Goal: Task Accomplishment & Management: Complete application form

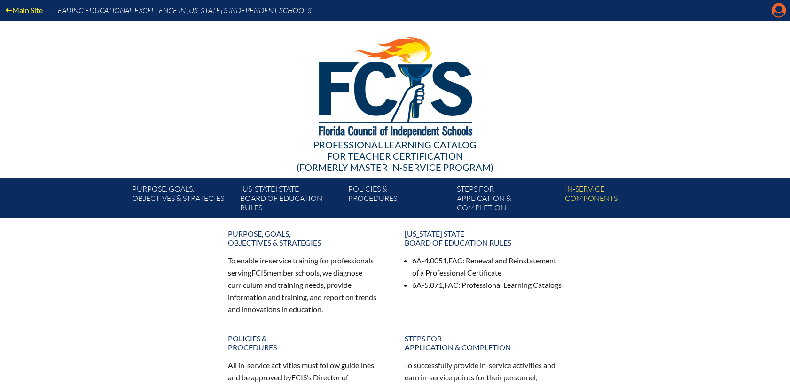
click at [772, 9] on icon at bounding box center [779, 10] width 15 height 15
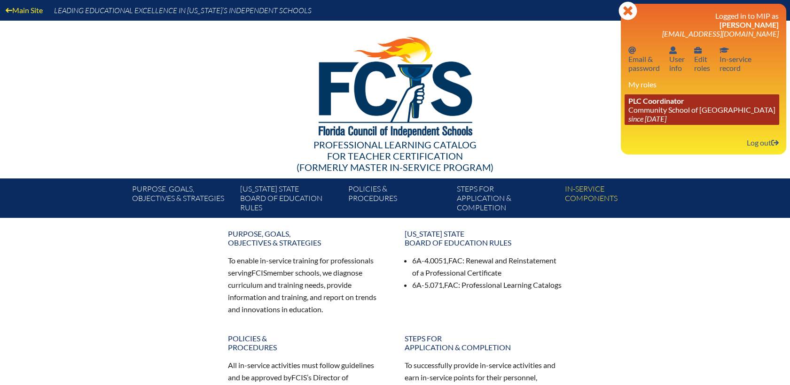
click at [657, 110] on link "PLC Coordinator Community School of Naples since 2023 Mar 1" at bounding box center [702, 109] width 155 height 31
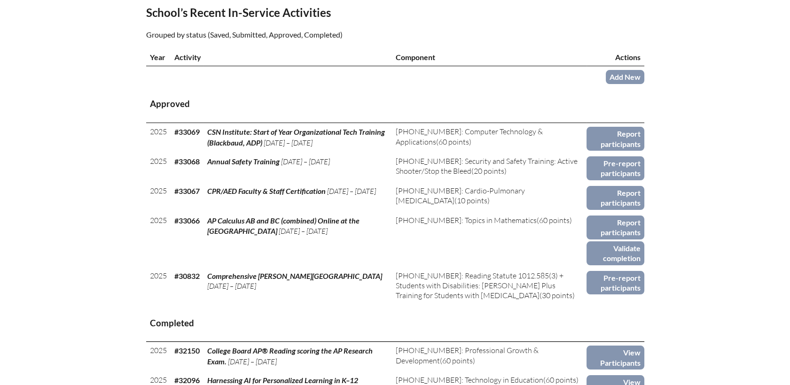
scroll to position [313, 0]
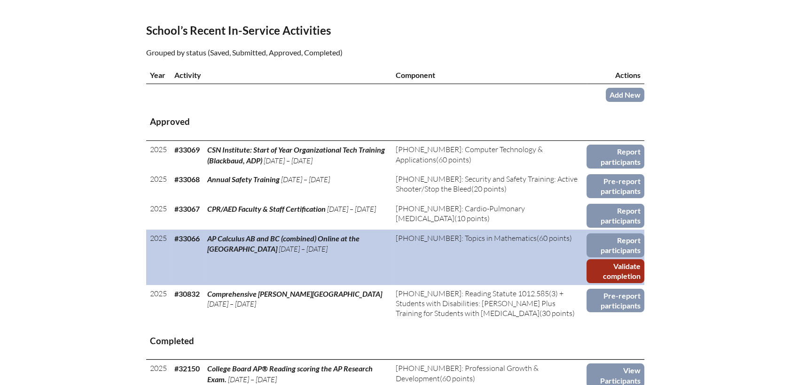
click at [625, 259] on link "Validate completion" at bounding box center [615, 271] width 57 height 24
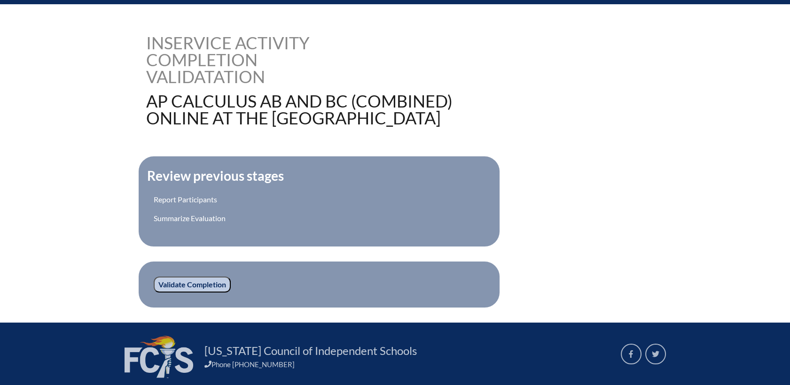
scroll to position [182, 0]
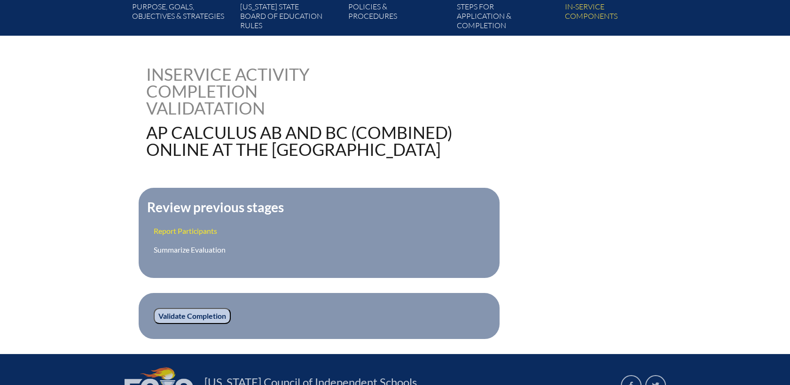
click at [177, 229] on link "Report Participants" at bounding box center [185, 231] width 63 height 9
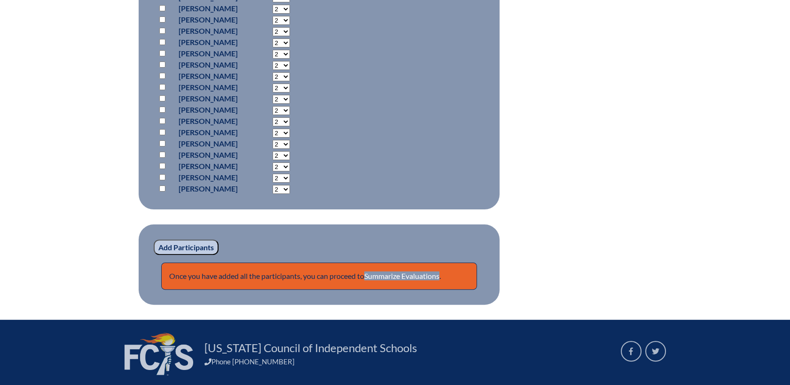
scroll to position [726, 0]
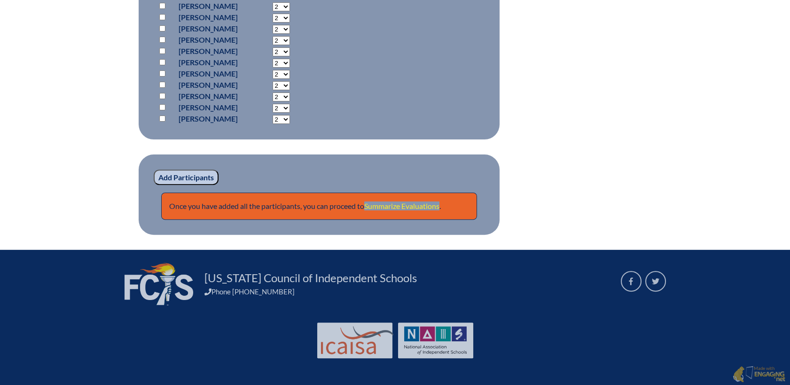
click at [395, 204] on link "Summarize Evaluations" at bounding box center [401, 206] width 75 height 9
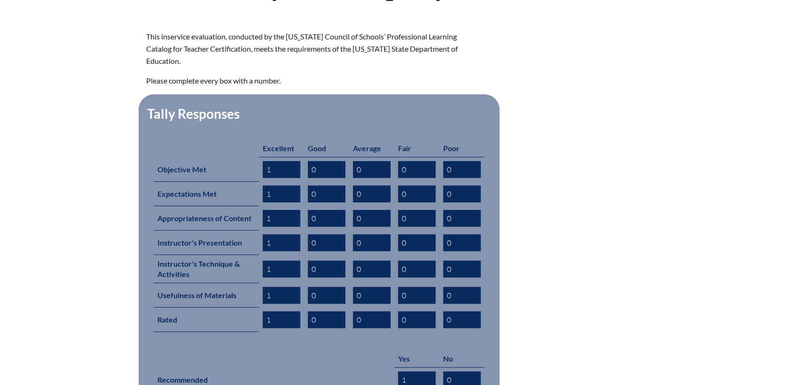
scroll to position [515, 0]
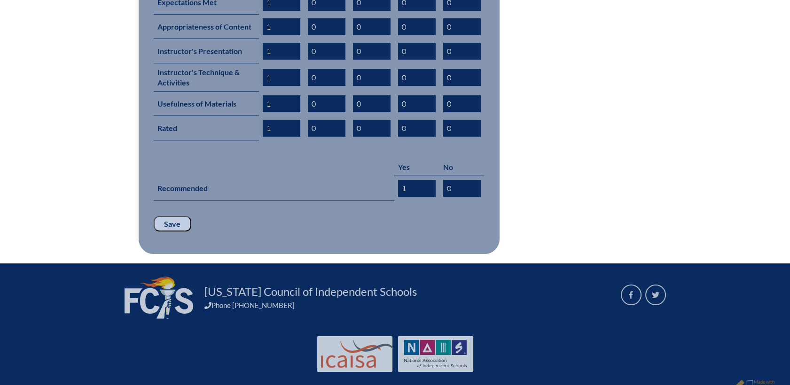
click at [173, 216] on input "Save" at bounding box center [173, 224] width 38 height 16
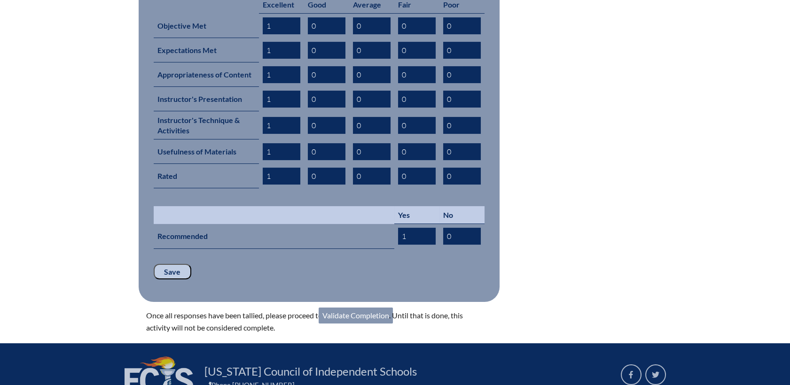
scroll to position [547, 0]
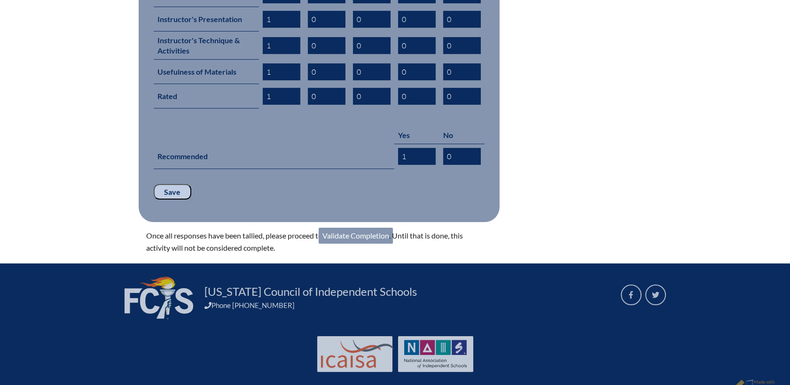
click at [374, 228] on link "Validate Completion" at bounding box center [356, 236] width 74 height 16
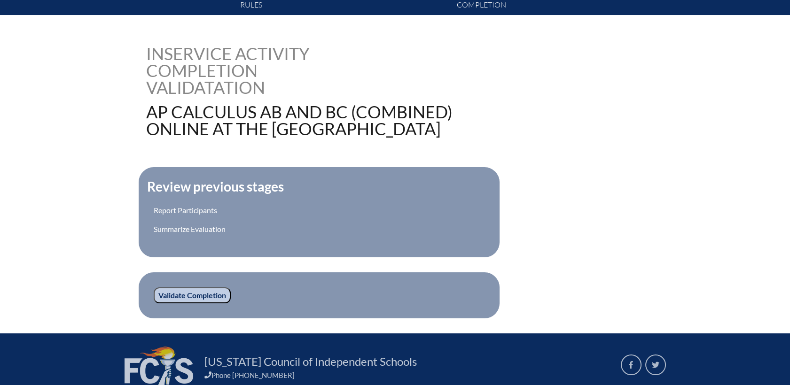
scroll to position [287, 0]
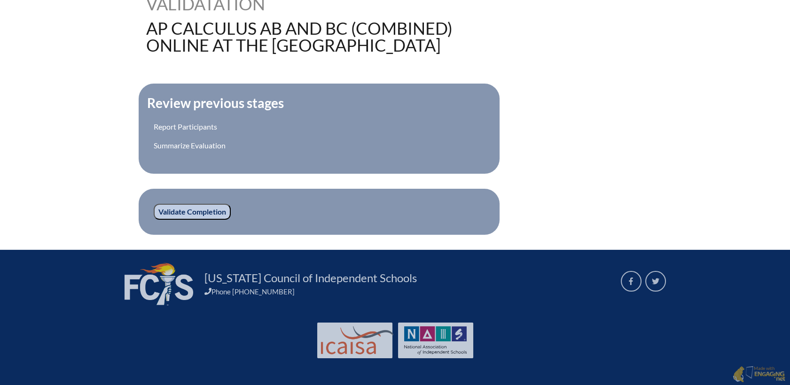
click at [178, 212] on input "Validate Completion" at bounding box center [192, 212] width 77 height 16
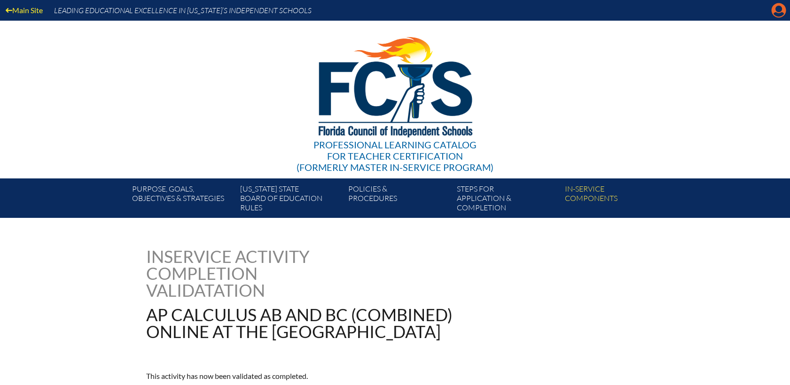
click at [777, 5] on icon at bounding box center [779, 10] width 15 height 15
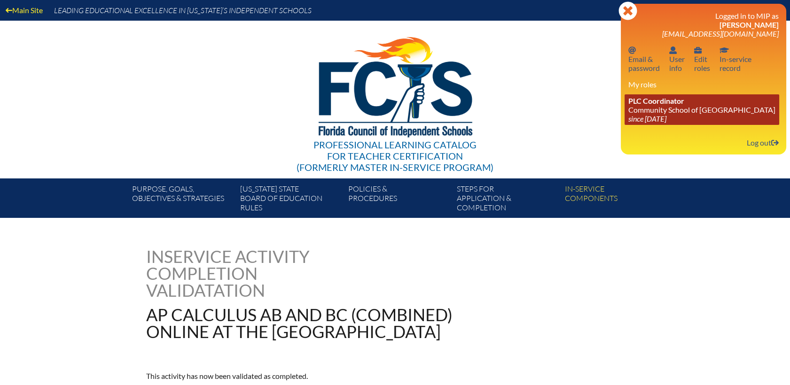
click at [666, 110] on link "PLC Coordinator Community School of [GEOGRAPHIC_DATA] since [DATE]" at bounding box center [702, 109] width 155 height 31
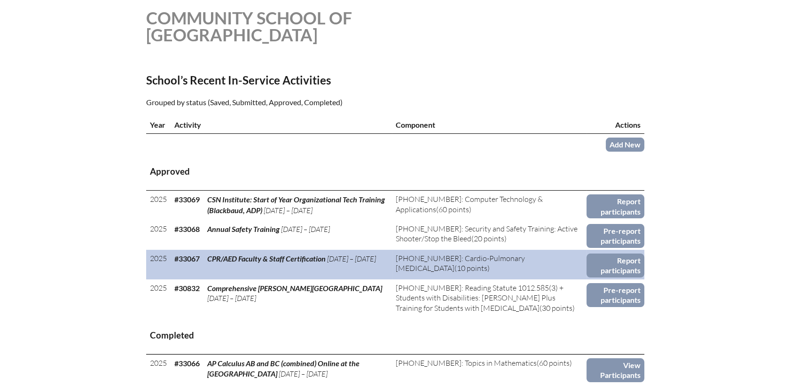
scroll to position [313, 0]
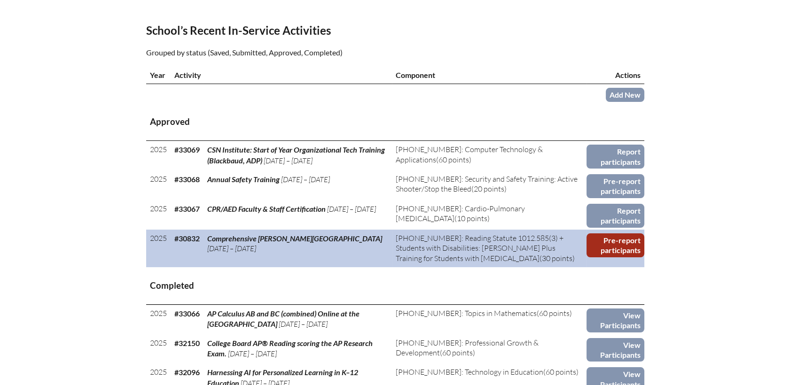
click at [627, 234] on link "Pre-report participants" at bounding box center [615, 246] width 57 height 24
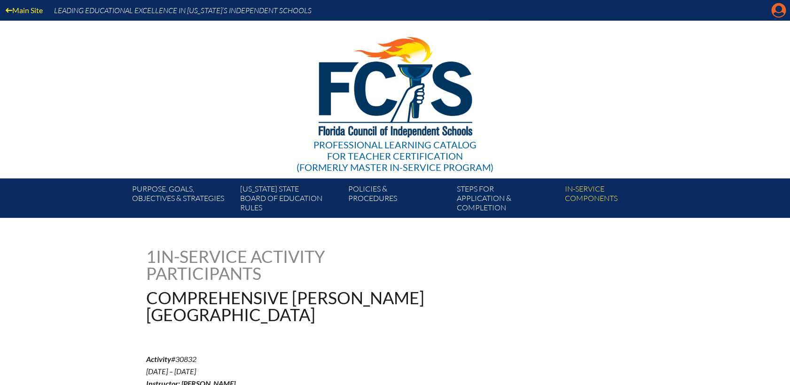
click at [775, 9] on icon at bounding box center [779, 10] width 15 height 15
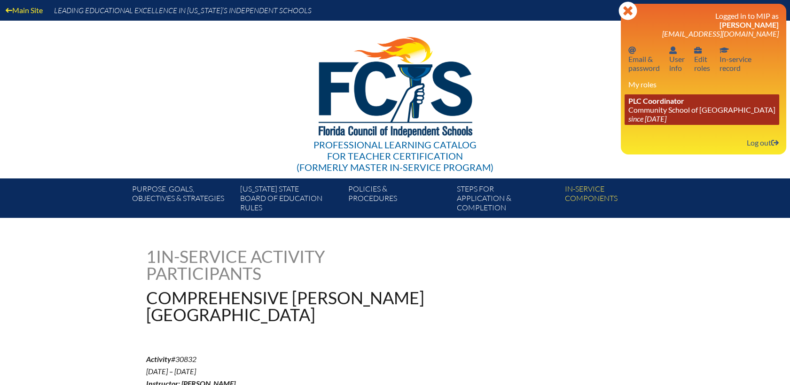
click at [670, 105] on span "PLC Coordinator" at bounding box center [656, 100] width 56 height 9
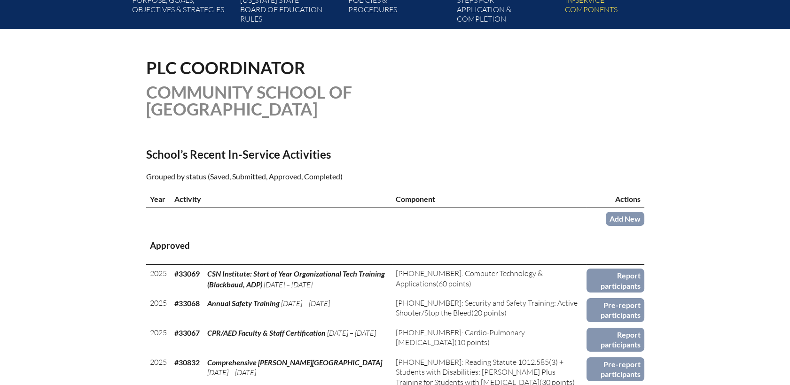
scroll to position [365, 0]
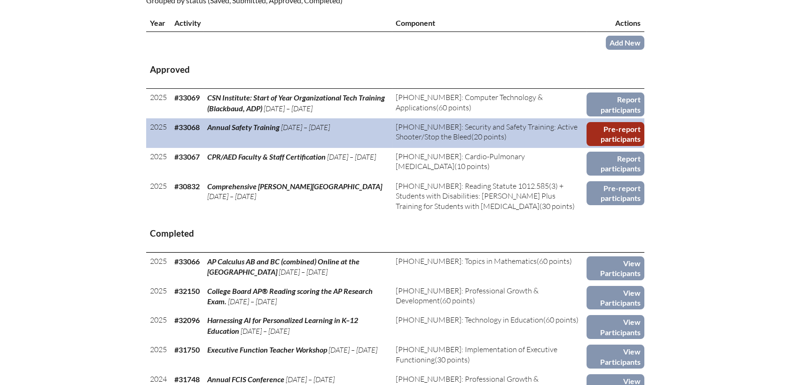
click at [635, 122] on link "Pre-report participants" at bounding box center [615, 134] width 57 height 24
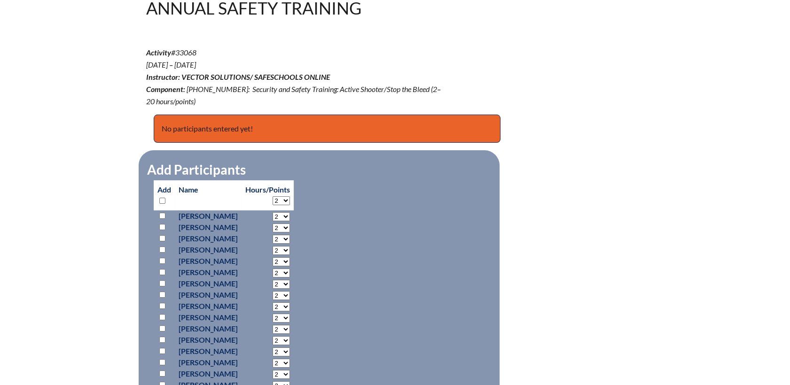
scroll to position [365, 0]
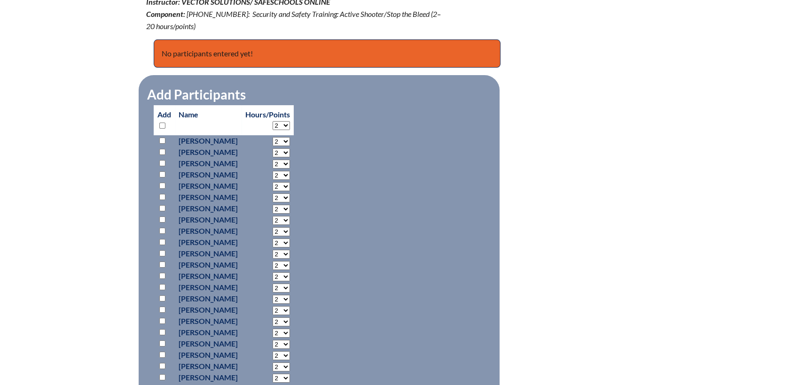
click at [162, 123] on input "checkbox" at bounding box center [162, 126] width 6 height 6
checkbox input "true"
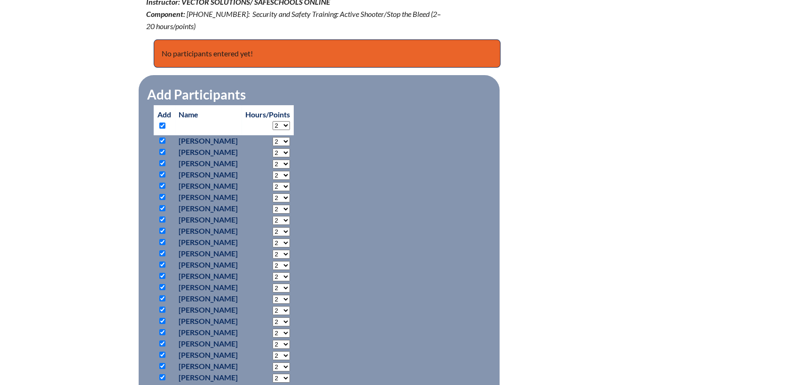
checkbox input "true"
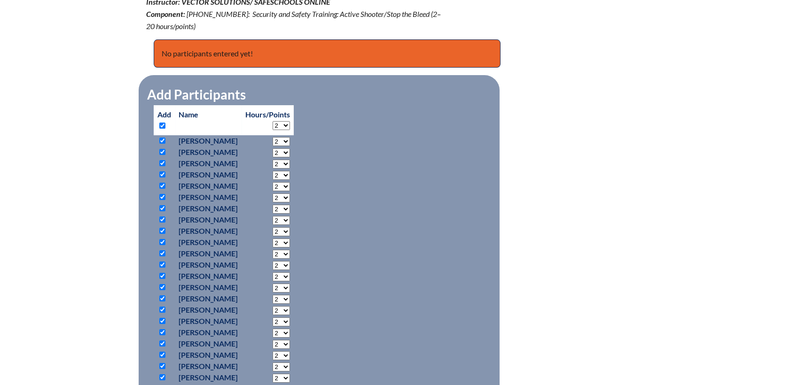
checkbox input "true"
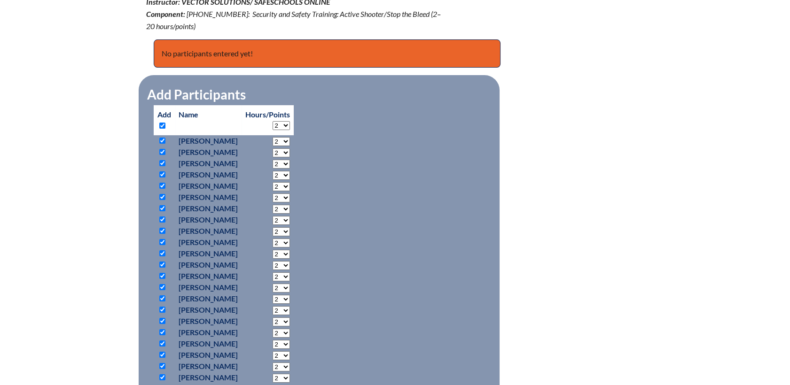
checkbox input "true"
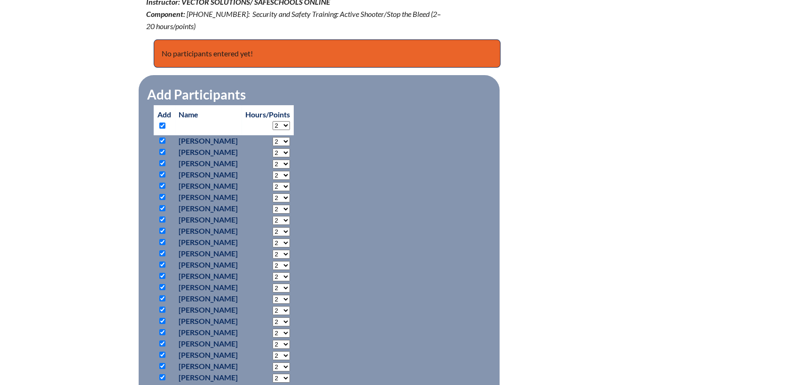
checkbox input "true"
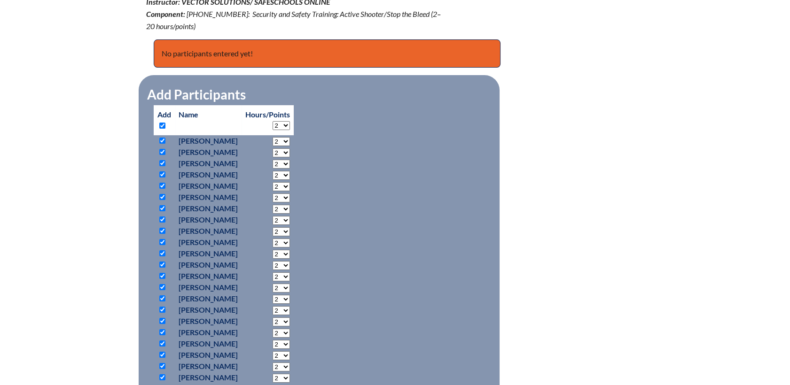
checkbox input "true"
click at [162, 217] on input "checkbox" at bounding box center [162, 220] width 6 height 6
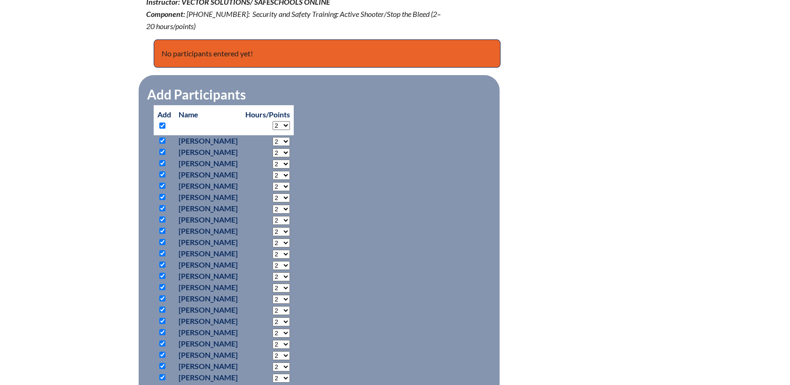
checkbox input "false"
click at [160, 352] on input "checkbox" at bounding box center [162, 355] width 6 height 6
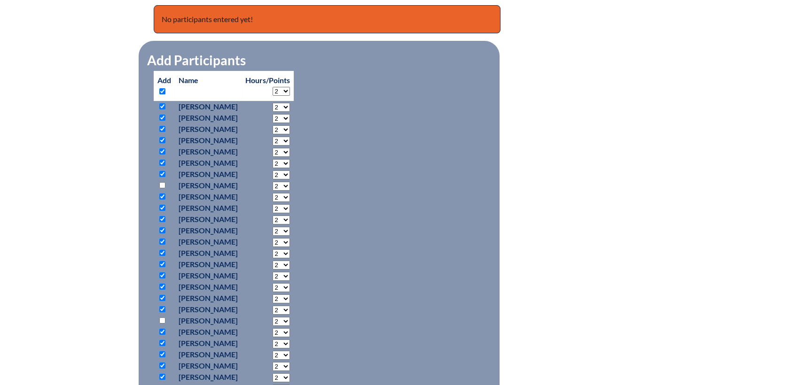
scroll to position [417, 0]
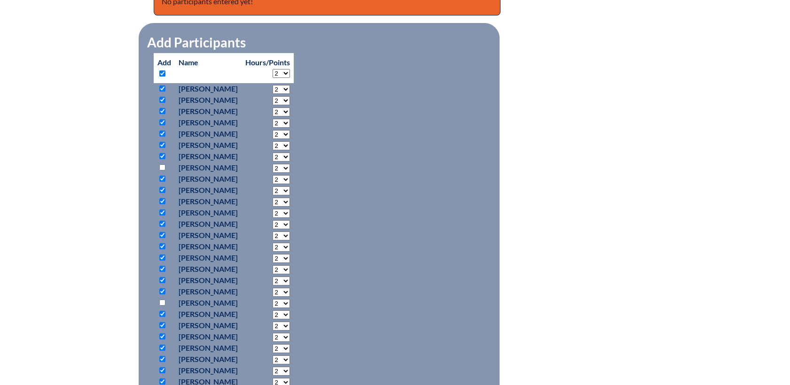
click at [162, 300] on input "checkbox" at bounding box center [162, 303] width 6 height 6
checkbox input "true"
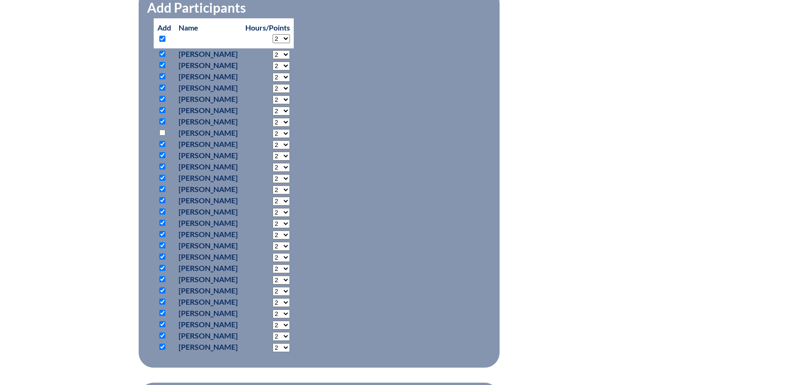
scroll to position [470, 0]
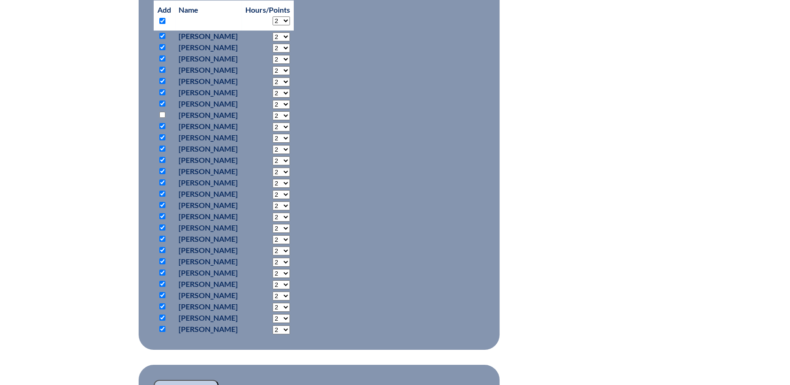
click at [162, 326] on input "checkbox" at bounding box center [162, 329] width 6 height 6
checkbox input "false"
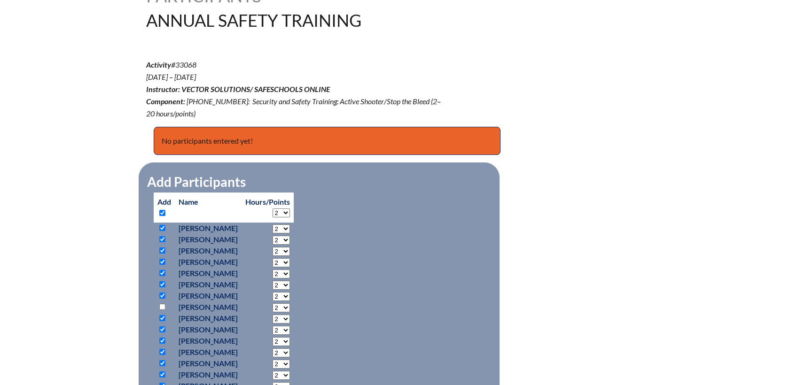
scroll to position [261, 0]
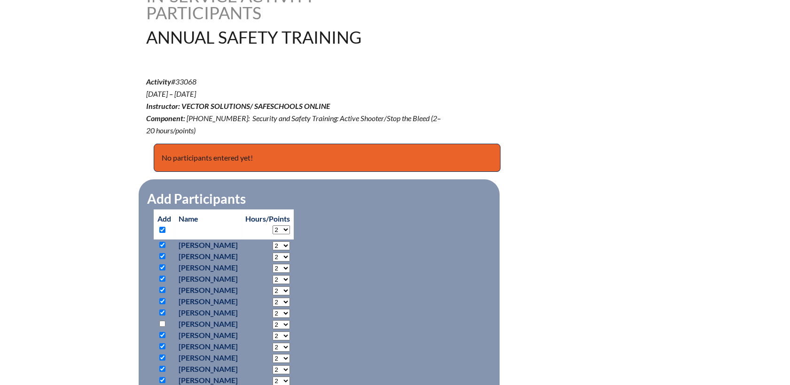
click at [290, 226] on select "2 3 4 5 6 7 8 9 10 11 12 13 14 15 16 17 18 19 20" at bounding box center [281, 230] width 17 height 9
select select "4"
click at [290, 226] on select "2 3 4 5 6 7 8 9 10 11 12 13 14 15 16 17 18 19 20" at bounding box center [281, 230] width 17 height 9
select select "4"
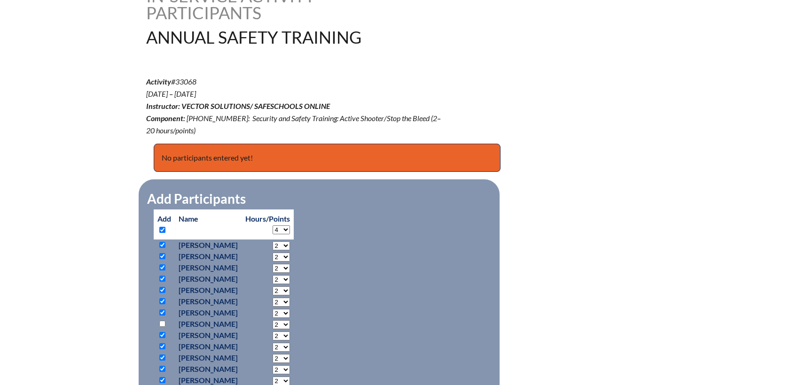
select select "4"
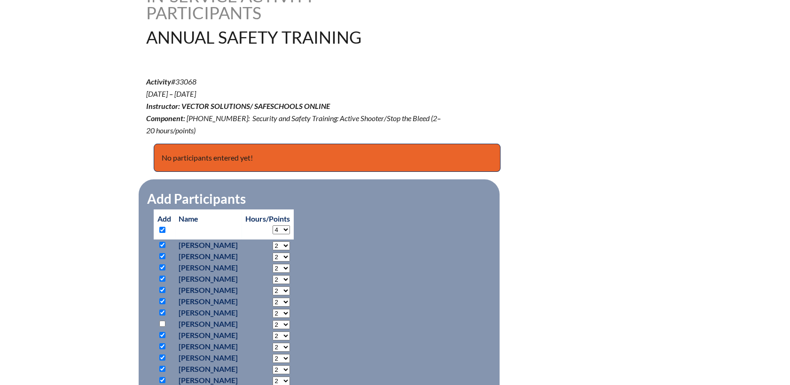
select select "4"
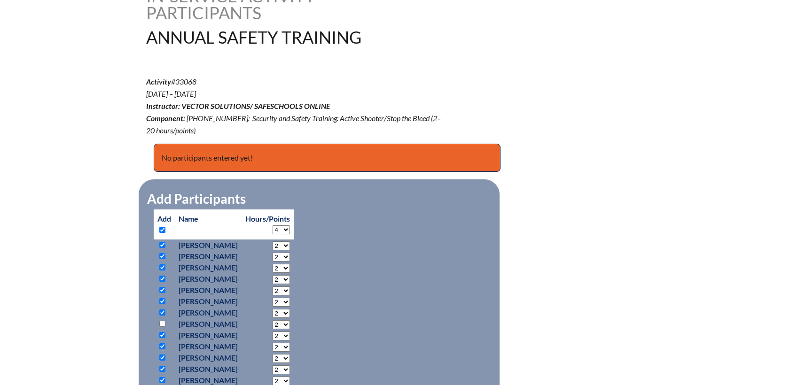
select select "4"
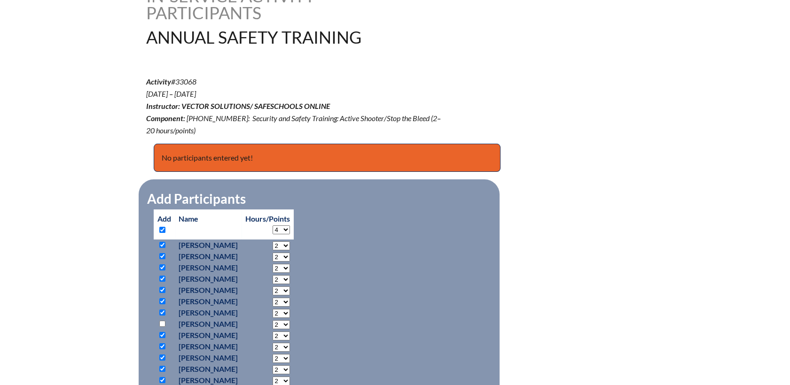
select select "4"
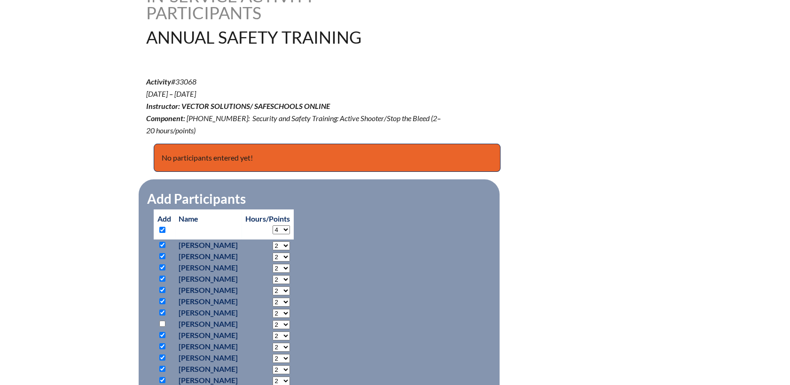
select select "4"
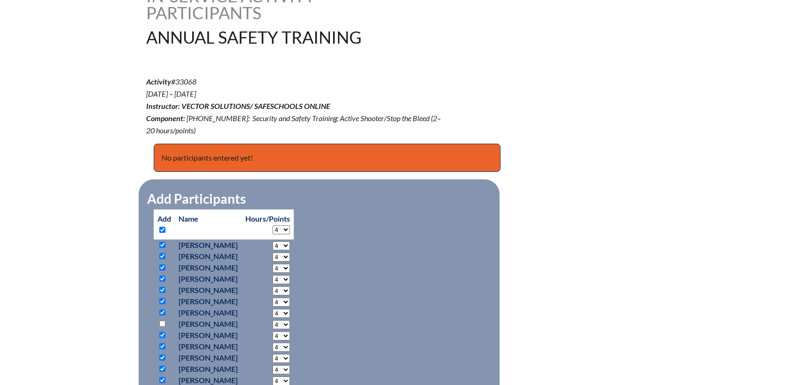
click at [290, 226] on select "2 3 4 5 6 7 8 9 10 11 12 13 14 15 16 17 18 19 20" at bounding box center [281, 230] width 17 height 9
select select "5"
click at [290, 226] on select "2 3 4 5 6 7 8 9 10 11 12 13 14 15 16 17 18 19 20" at bounding box center [281, 230] width 17 height 9
select select "5"
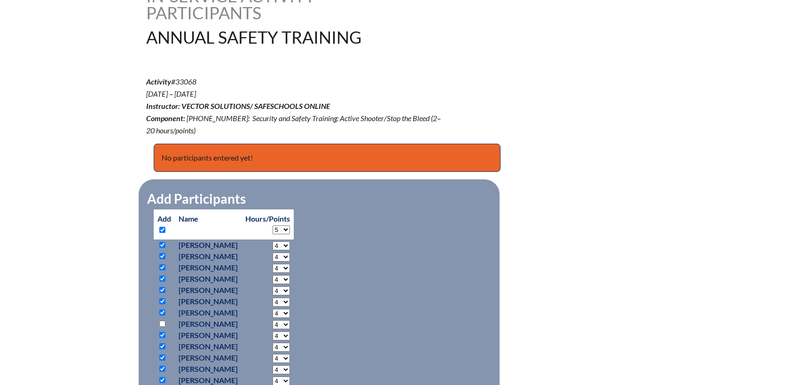
select select "5"
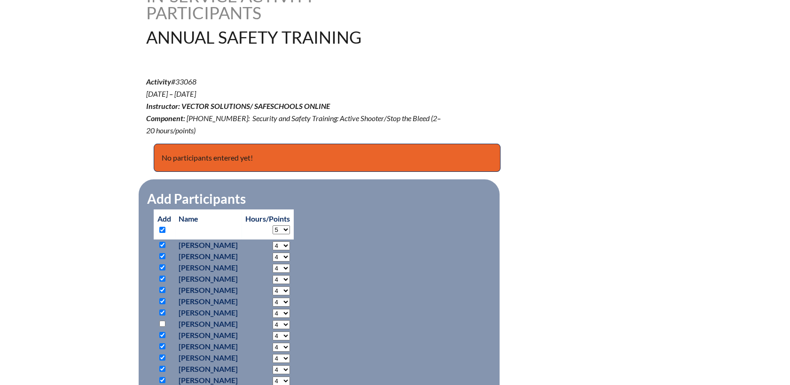
select select "5"
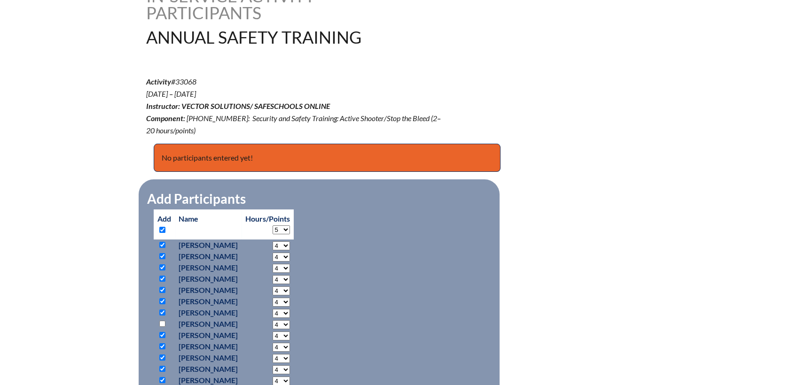
select select "5"
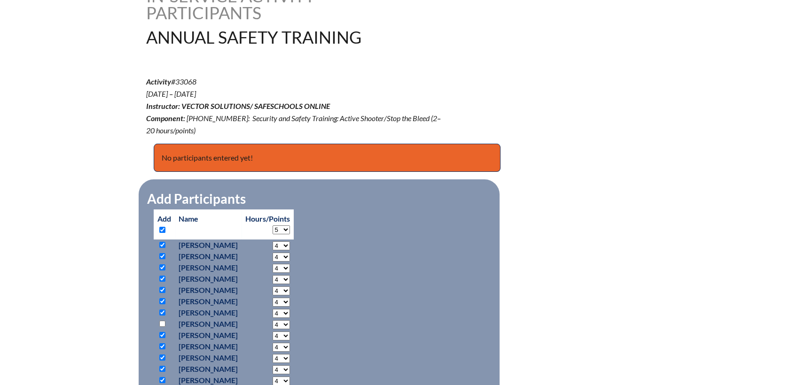
select select "5"
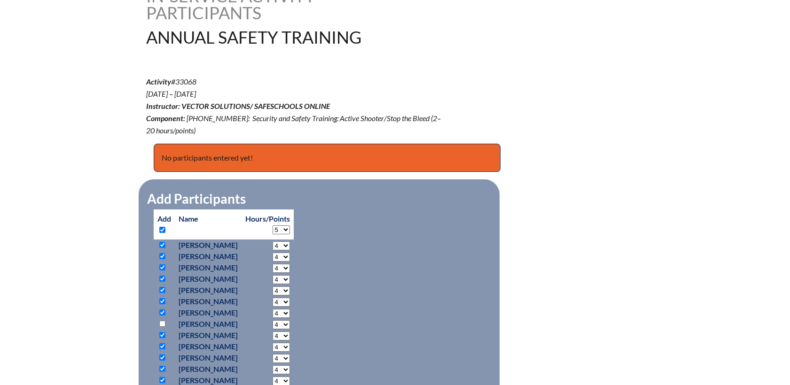
select select "5"
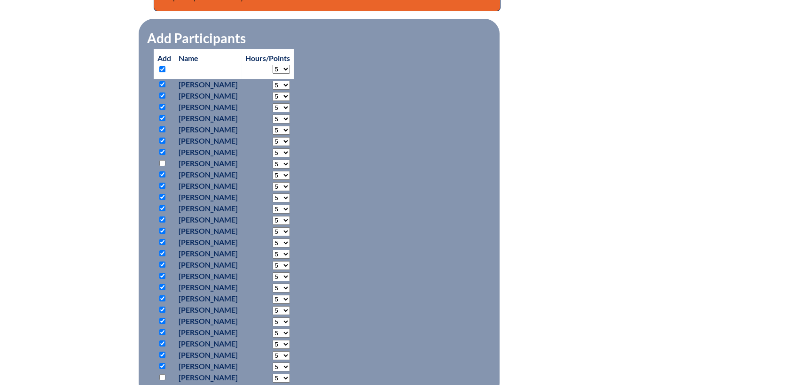
scroll to position [669, 0]
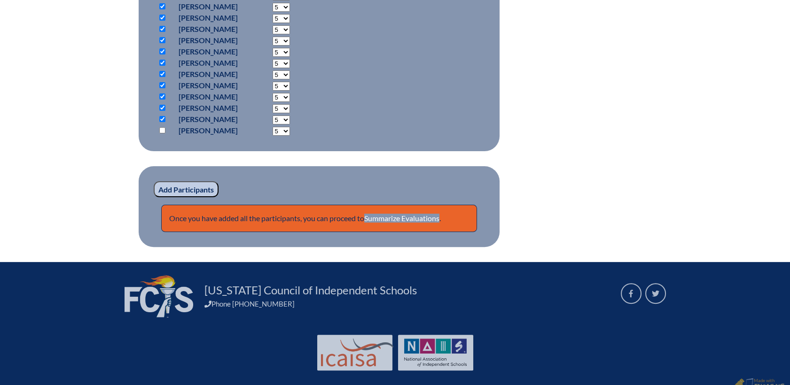
click at [189, 181] on input "Add Participants" at bounding box center [186, 189] width 65 height 16
